Goal: Information Seeking & Learning: Learn about a topic

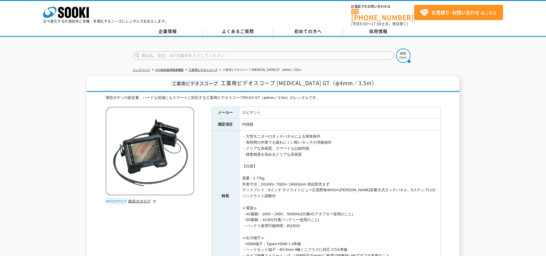
click at [82, 58] on div at bounding box center [273, 50] width 546 height 27
drag, startPoint x: 243, startPoint y: 95, endPoint x: 260, endPoint y: 92, distance: 16.5
click at [260, 95] on div "薄型ボディの新定番。ハードな現場にもスマートに対応する工業用ビデオスコープIPLEX GT（φ4mm／3.5m）のレンタルです。" at bounding box center [272, 98] width 335 height 6
copy div "[MEDICAL_DATA] GT"
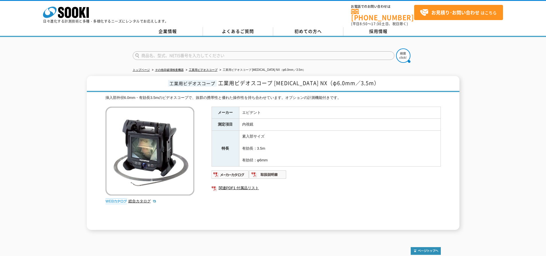
click at [33, 155] on div "工業用ビデオスコープ 工業用ビデオスコープ IPLEX NX（φ6.0mm／3.5m） 挿入部外径6.0mm・有効長3.5mのビデオスコープで、抜群の携帯性と…" at bounding box center [273, 153] width 546 height 154
